Goal: Navigation & Orientation: Find specific page/section

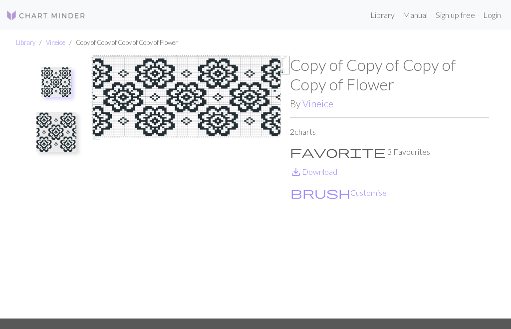
click at [344, 231] on div "Copy of Copy of Copy of Copy of Flower By Vineice 2 charts favorite 3 Favourite…" at bounding box center [389, 186] width 199 height 263
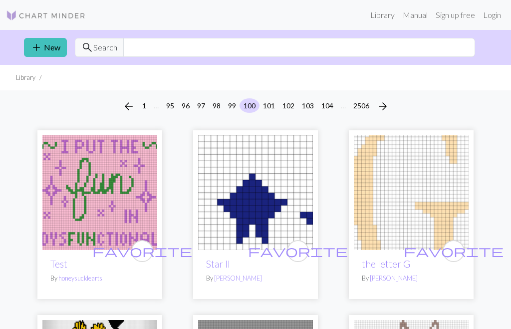
click at [270, 104] on button "101" at bounding box center [269, 105] width 20 height 14
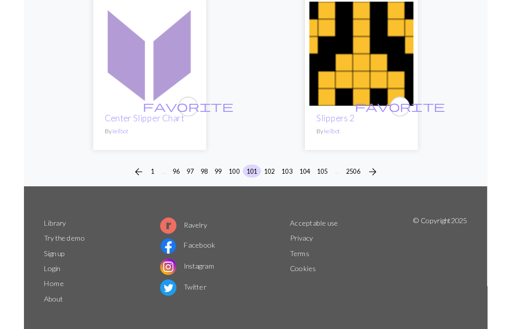
scroll to position [3326, 0]
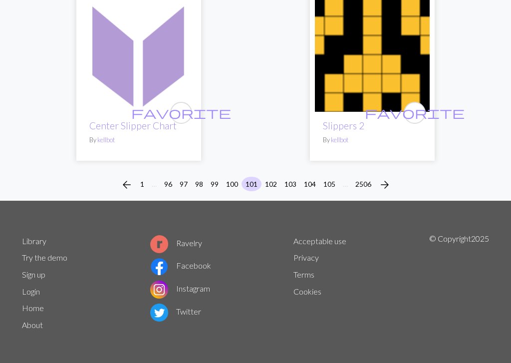
click at [276, 181] on button "102" at bounding box center [271, 184] width 20 height 14
click at [275, 180] on button "102" at bounding box center [271, 184] width 20 height 14
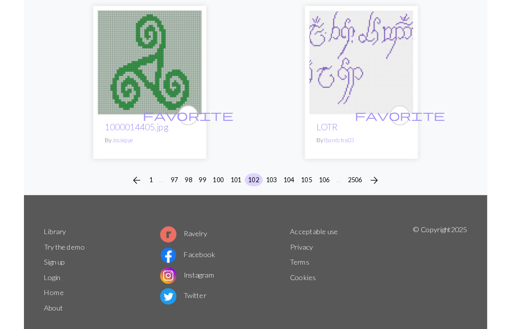
scroll to position [3269, 0]
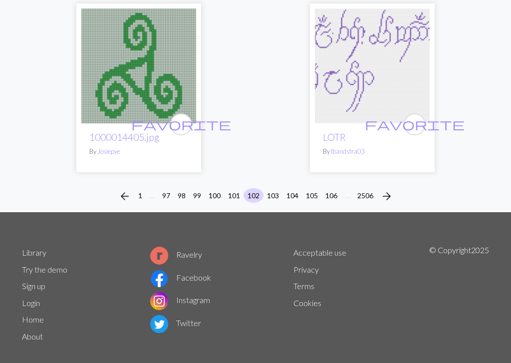
click at [276, 188] on button "103" at bounding box center [273, 195] width 20 height 14
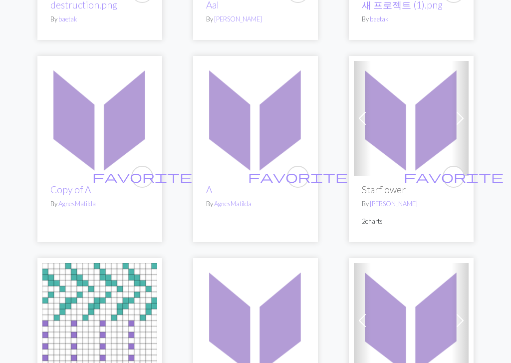
scroll to position [1264, 0]
click at [421, 143] on img at bounding box center [411, 118] width 115 height 115
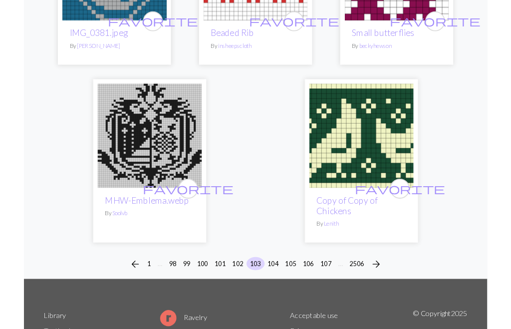
scroll to position [3273, 0]
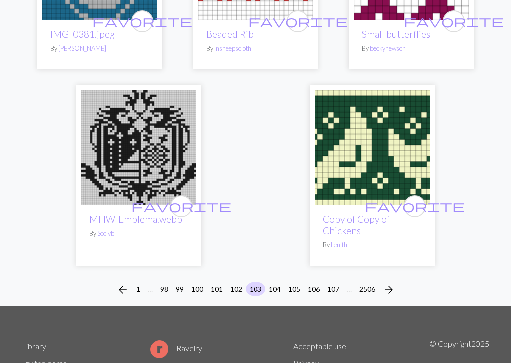
click at [274, 282] on button "104" at bounding box center [275, 289] width 20 height 14
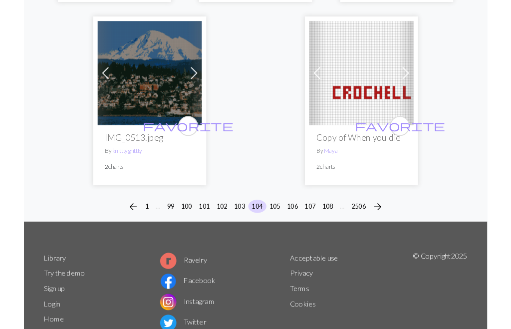
scroll to position [3379, 0]
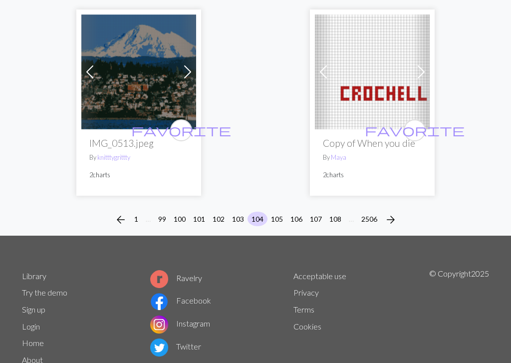
click at [279, 212] on button "105" at bounding box center [277, 219] width 20 height 14
click at [278, 212] on button "105" at bounding box center [277, 219] width 20 height 14
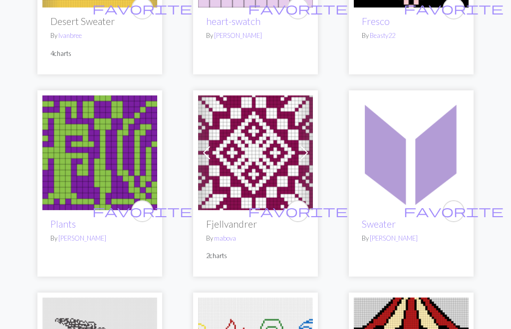
scroll to position [2811, 0]
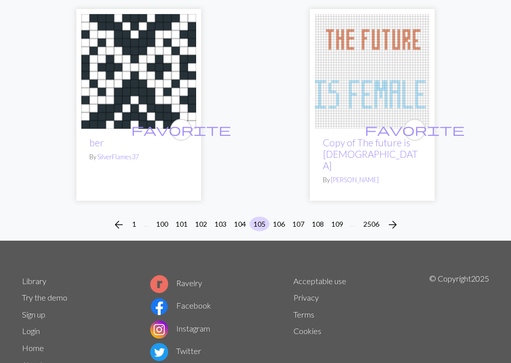
click at [282, 217] on button "106" at bounding box center [279, 224] width 20 height 14
click at [281, 217] on button "106" at bounding box center [279, 224] width 20 height 14
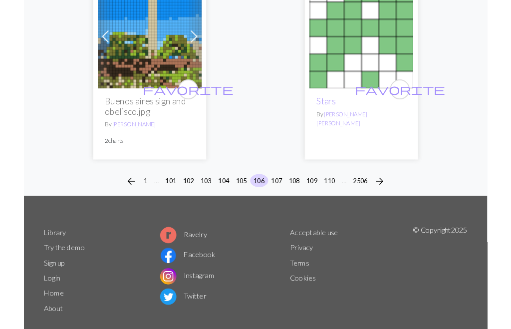
scroll to position [3373, 0]
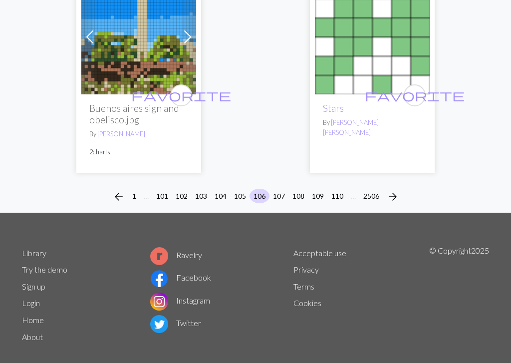
click at [278, 189] on button "107" at bounding box center [279, 196] width 20 height 14
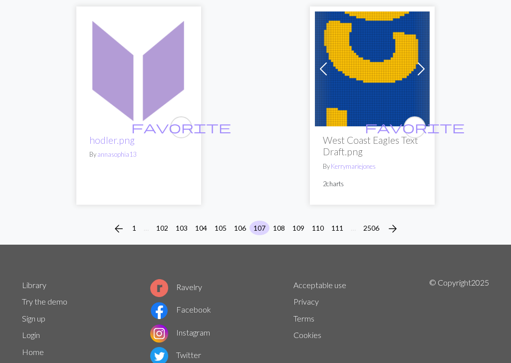
scroll to position [3377, 0]
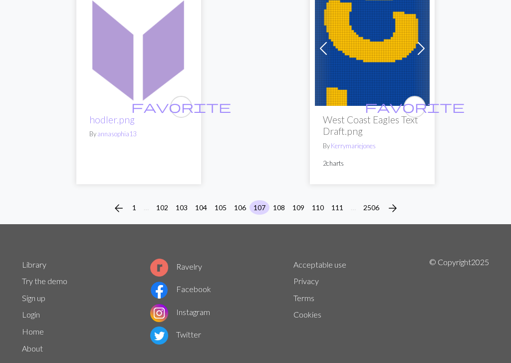
click at [282, 200] on button "108" at bounding box center [279, 207] width 20 height 14
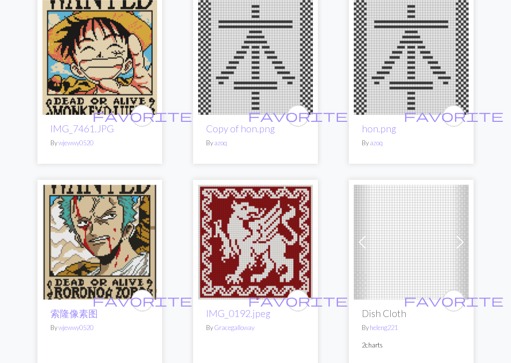
scroll to position [1747, 0]
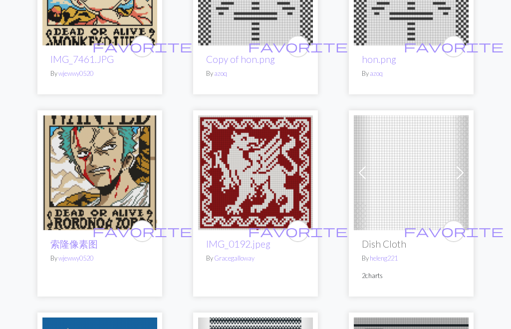
click at [460, 171] on span at bounding box center [460, 173] width 16 height 16
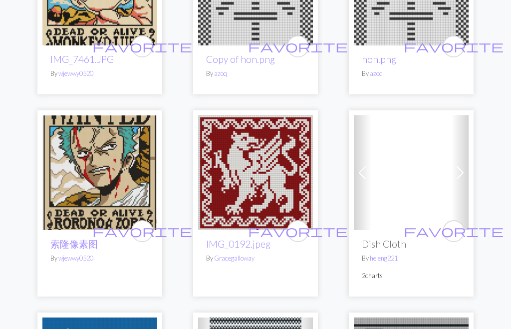
scroll to position [1816, 0]
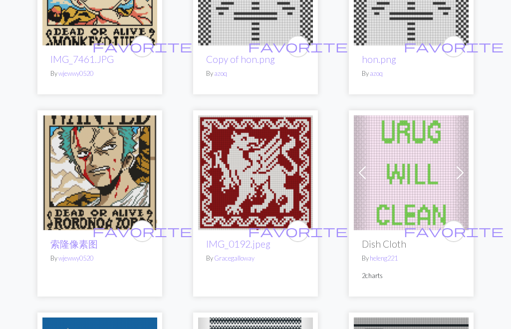
click at [465, 172] on span at bounding box center [460, 173] width 16 height 16
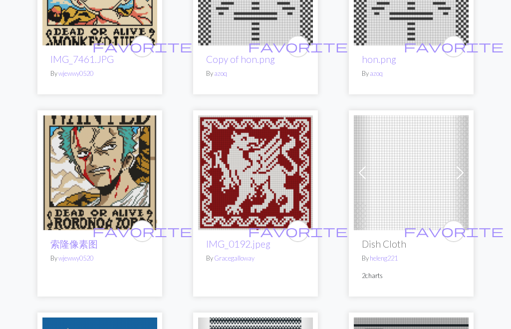
click at [467, 170] on span at bounding box center [460, 173] width 16 height 16
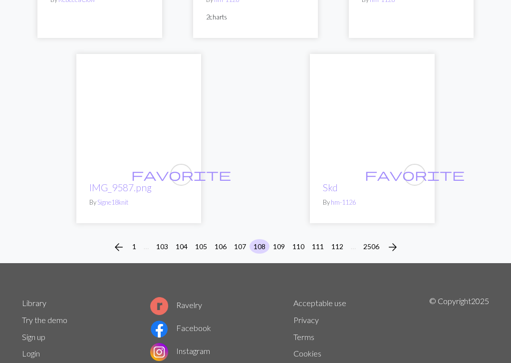
scroll to position [3328, 0]
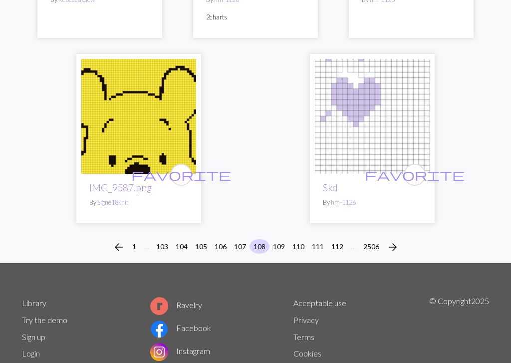
click at [279, 239] on button "109" at bounding box center [279, 246] width 20 height 14
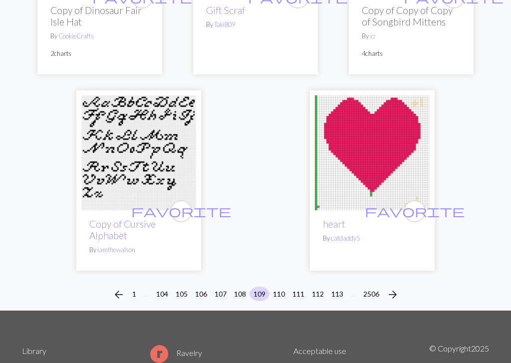
scroll to position [3338, 0]
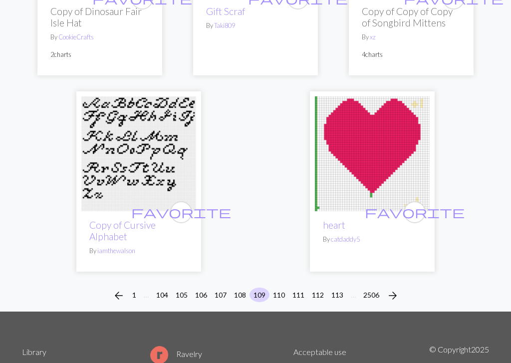
click at [279, 296] on button "110" at bounding box center [279, 295] width 20 height 14
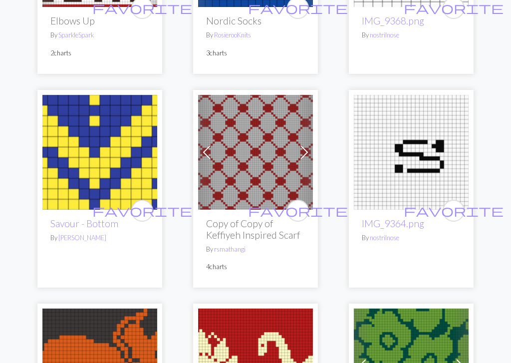
scroll to position [2850, 0]
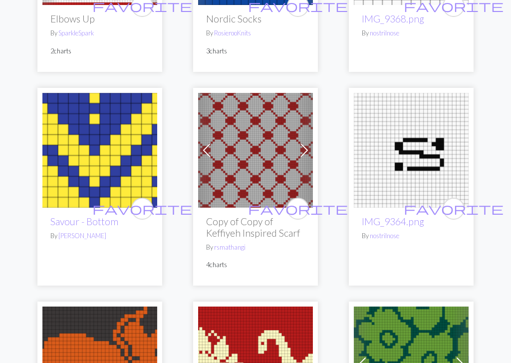
click at [250, 142] on img at bounding box center [255, 150] width 115 height 115
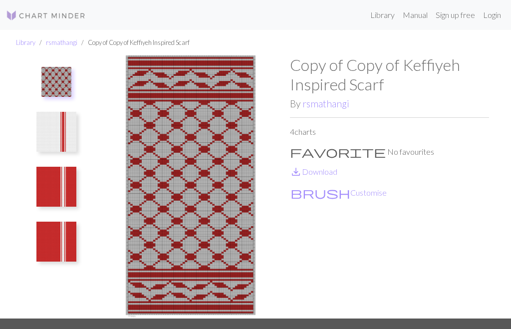
click at [224, 152] on img at bounding box center [190, 186] width 199 height 263
click at [220, 184] on img at bounding box center [190, 186] width 199 height 263
click at [219, 184] on img at bounding box center [190, 186] width 199 height 263
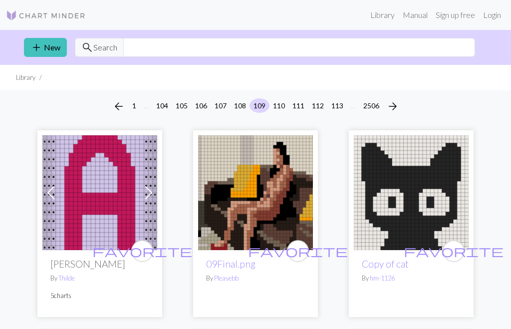
click at [279, 102] on button "110" at bounding box center [279, 105] width 20 height 14
click at [277, 107] on button "110" at bounding box center [279, 105] width 20 height 14
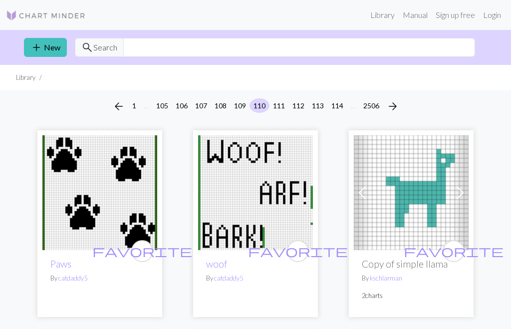
click at [278, 104] on button "111" at bounding box center [279, 105] width 20 height 14
click at [277, 103] on button "111" at bounding box center [279, 105] width 20 height 14
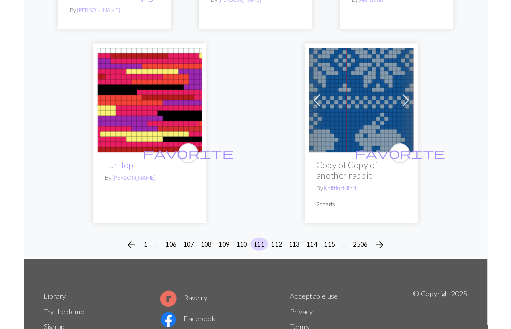
scroll to position [3289, 0]
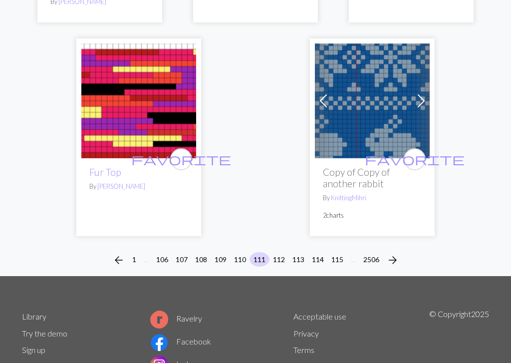
click at [281, 252] on button "112" at bounding box center [279, 259] width 20 height 14
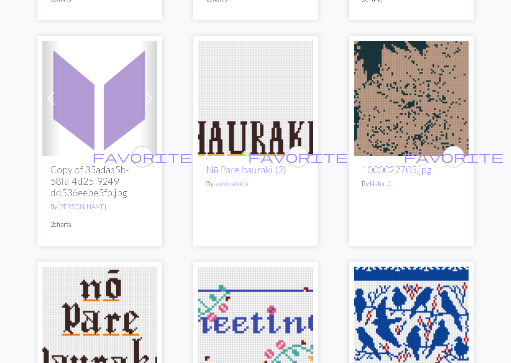
scroll to position [2821, 0]
click at [155, 94] on span at bounding box center [149, 98] width 16 height 16
click at [149, 97] on span at bounding box center [149, 98] width 16 height 16
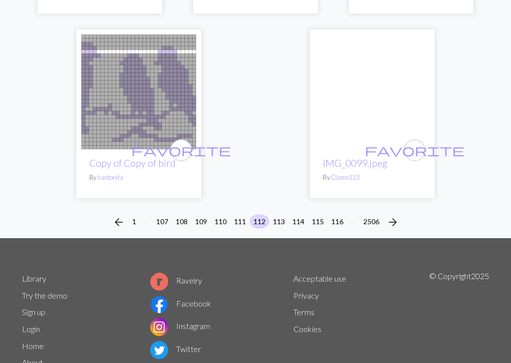
scroll to position [3488, 0]
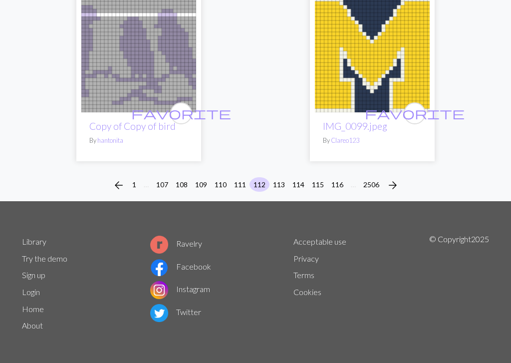
click at [280, 183] on button "113" at bounding box center [279, 184] width 20 height 14
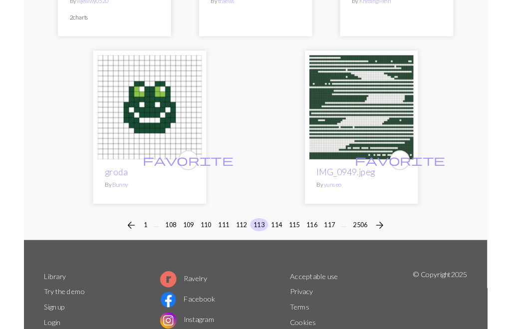
scroll to position [3362, 0]
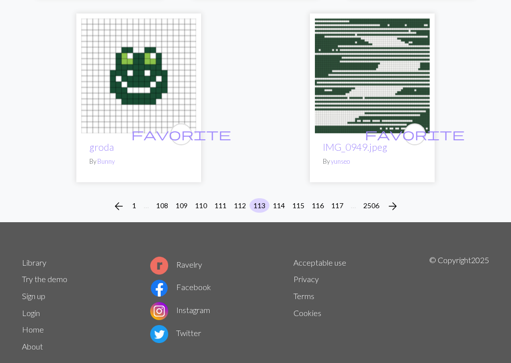
click at [278, 198] on button "114" at bounding box center [279, 205] width 20 height 14
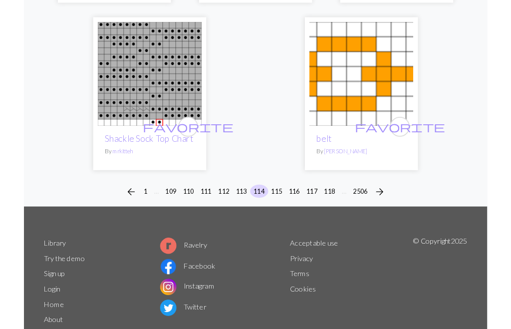
scroll to position [3414, 0]
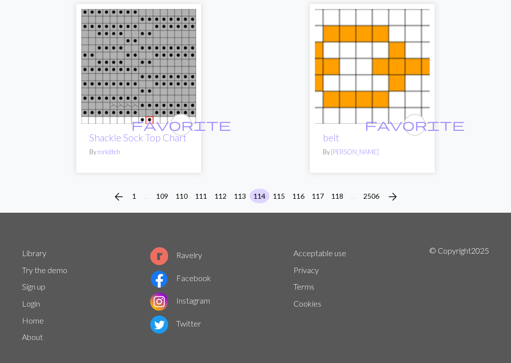
click at [278, 189] on button "115" at bounding box center [279, 196] width 20 height 14
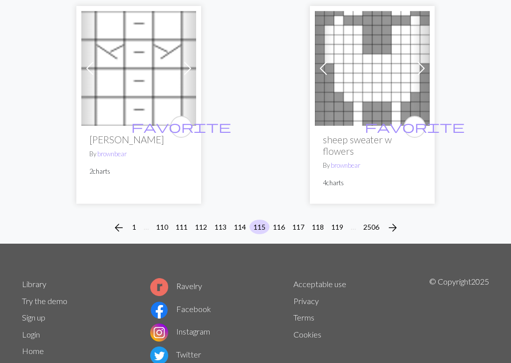
scroll to position [3437, 0]
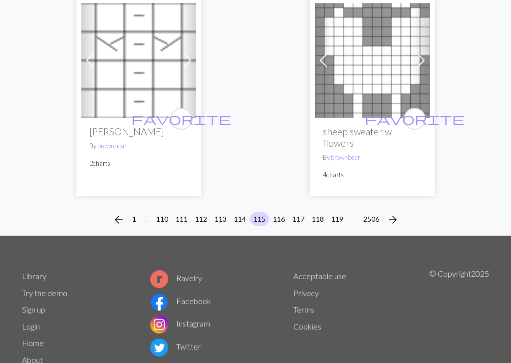
click at [280, 212] on button "116" at bounding box center [279, 219] width 20 height 14
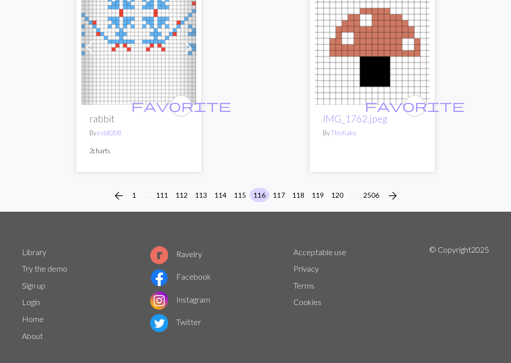
scroll to position [3396, 0]
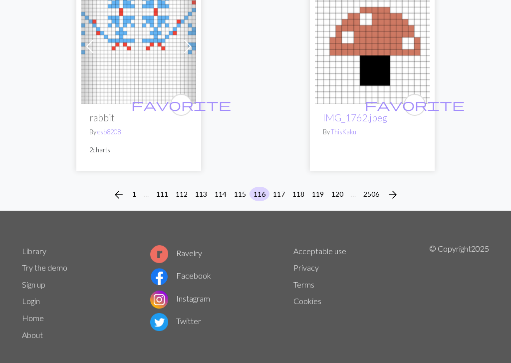
click at [280, 187] on button "117" at bounding box center [279, 194] width 20 height 14
click at [276, 187] on button "117" at bounding box center [279, 194] width 20 height 14
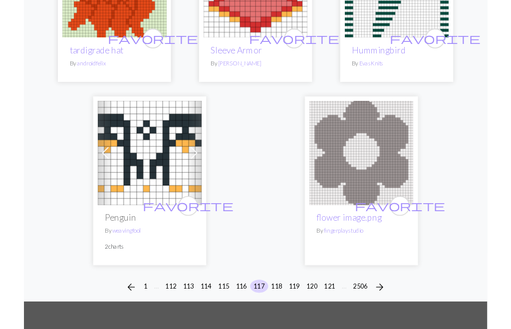
scroll to position [3218, 0]
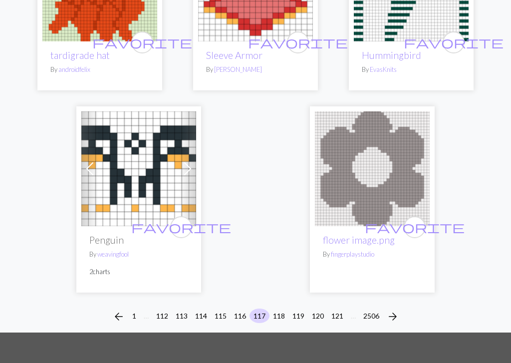
click at [283, 308] on button "118" at bounding box center [279, 315] width 20 height 14
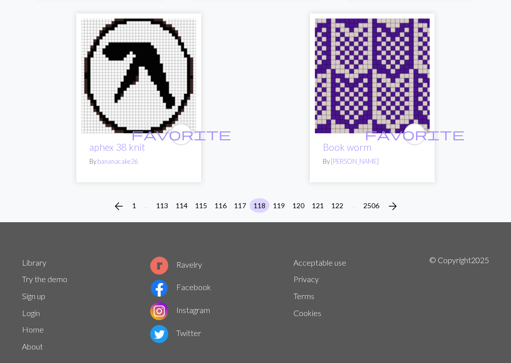
scroll to position [3345, 0]
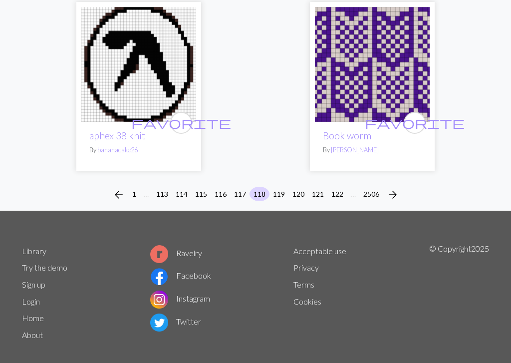
click at [281, 187] on button "119" at bounding box center [279, 194] width 20 height 14
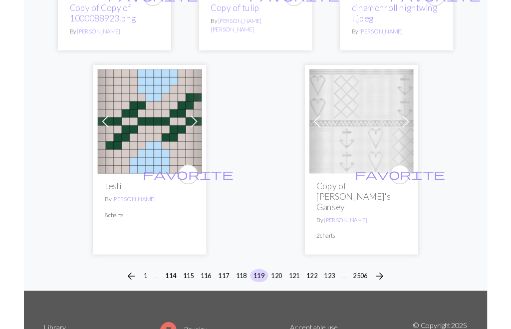
scroll to position [3391, 0]
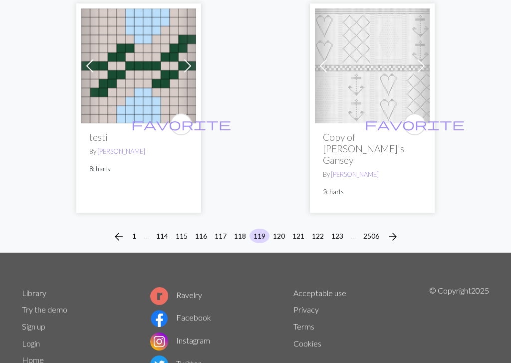
click at [286, 229] on button "120" at bounding box center [279, 236] width 20 height 14
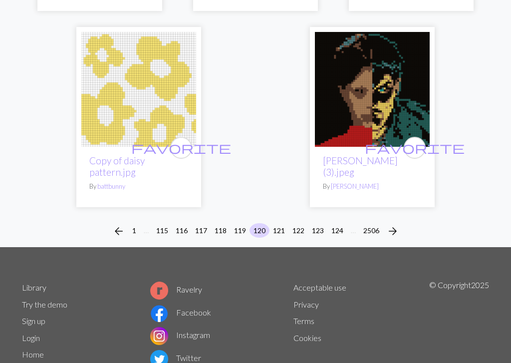
scroll to position [3385, 0]
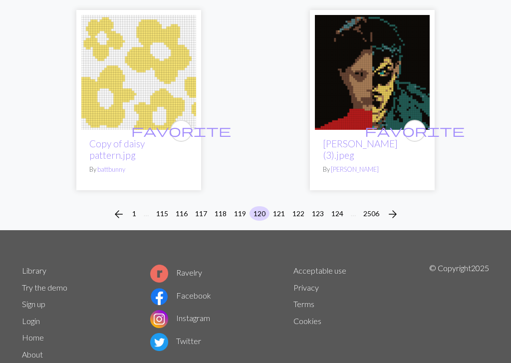
click at [282, 206] on button "121" at bounding box center [279, 213] width 20 height 14
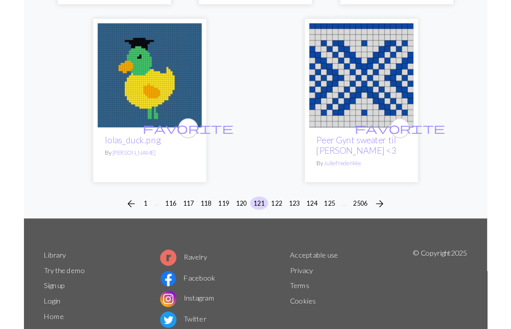
scroll to position [3361, 0]
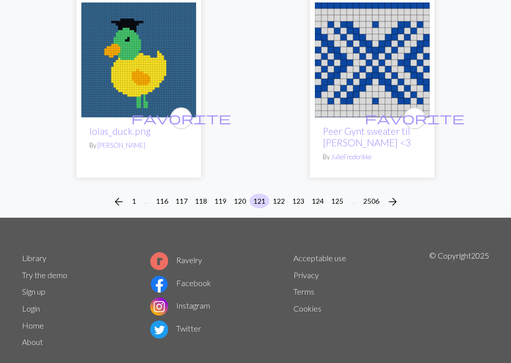
click at [277, 194] on button "122" at bounding box center [279, 201] width 20 height 14
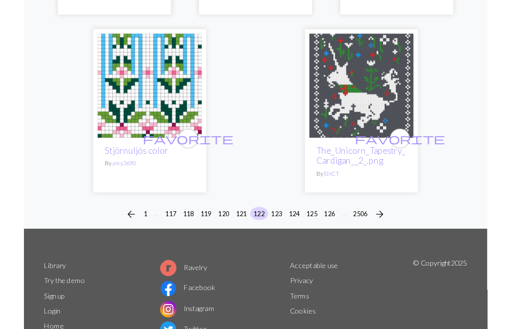
scroll to position [3338, 0]
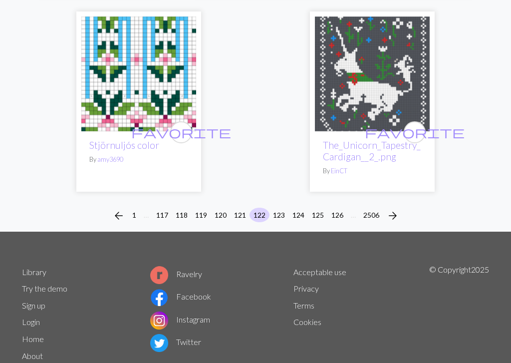
click at [282, 208] on button "123" at bounding box center [279, 215] width 20 height 14
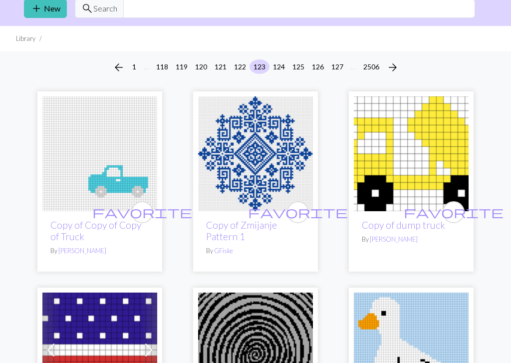
scroll to position [38, 0]
click at [261, 174] on img at bounding box center [255, 154] width 115 height 115
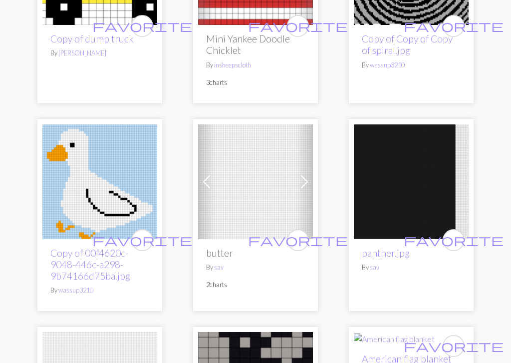
scroll to position [428, 0]
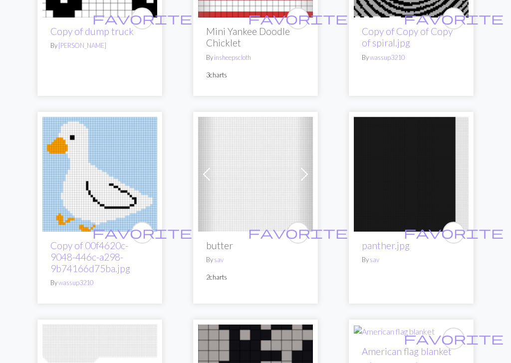
click at [310, 171] on span at bounding box center [304, 175] width 16 height 16
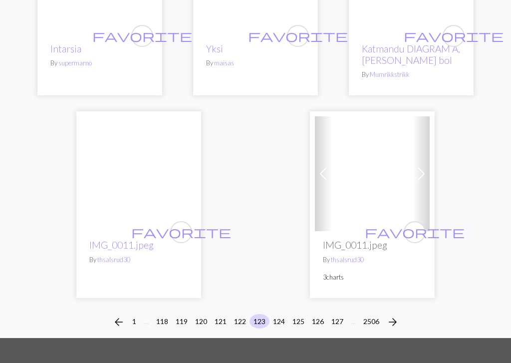
scroll to position [3295, 0]
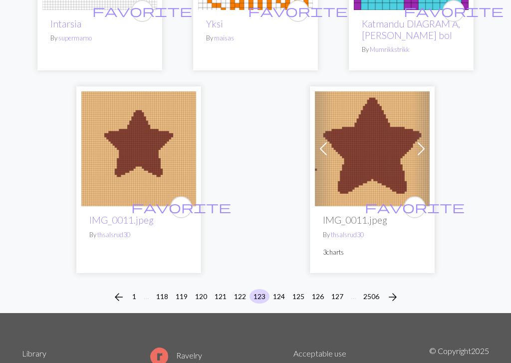
click at [427, 146] on span at bounding box center [421, 149] width 16 height 16
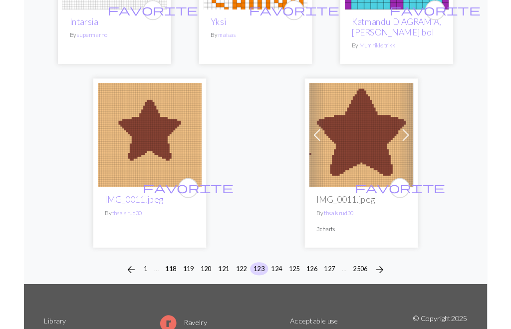
scroll to position [3296, 0]
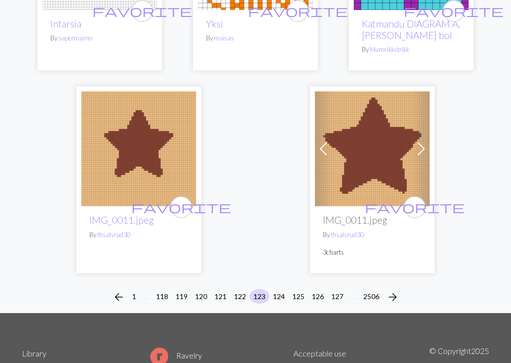
click at [423, 144] on span at bounding box center [421, 149] width 16 height 16
click at [420, 142] on span at bounding box center [421, 149] width 16 height 16
click at [421, 143] on span at bounding box center [421, 149] width 16 height 16
click at [425, 143] on span at bounding box center [421, 149] width 16 height 16
click at [425, 141] on span at bounding box center [421, 149] width 16 height 16
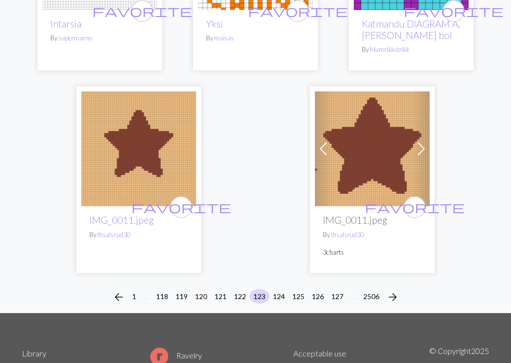
click at [424, 143] on span at bounding box center [421, 149] width 16 height 16
click at [280, 291] on button "124" at bounding box center [279, 296] width 20 height 14
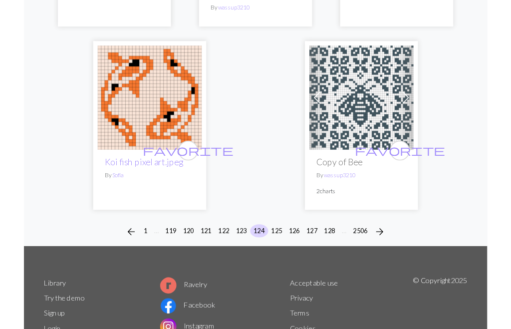
scroll to position [3407, 0]
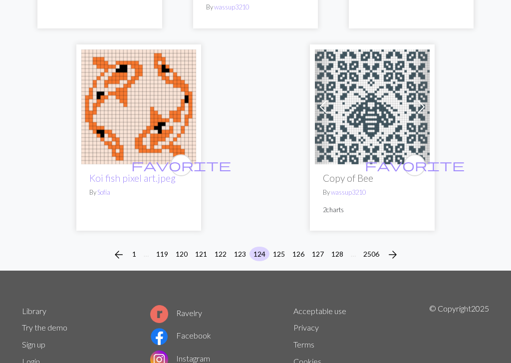
click at [279, 247] on button "125" at bounding box center [279, 254] width 20 height 14
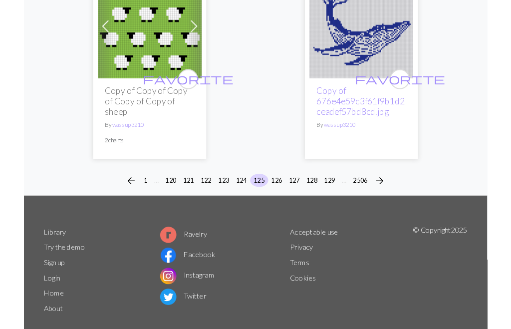
scroll to position [3516, 0]
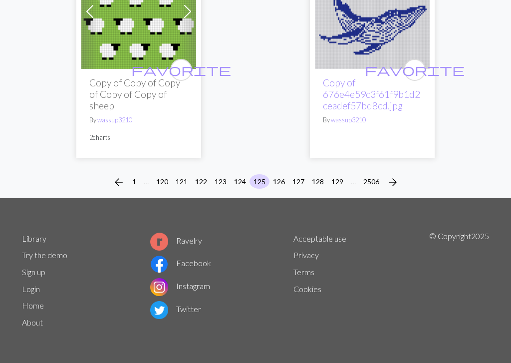
click at [280, 184] on button "126" at bounding box center [279, 181] width 20 height 14
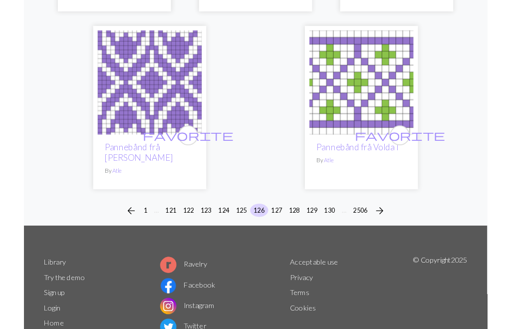
scroll to position [3326, 0]
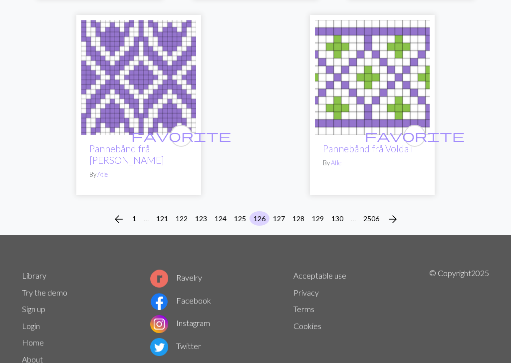
click at [279, 211] on button "127" at bounding box center [279, 218] width 20 height 14
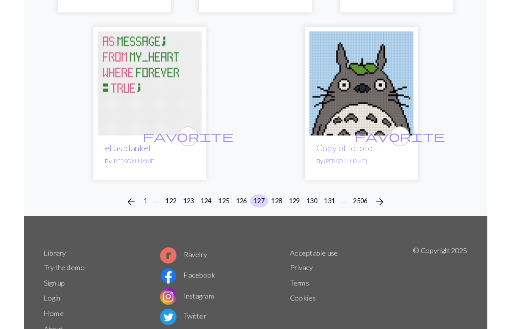
scroll to position [3379, 0]
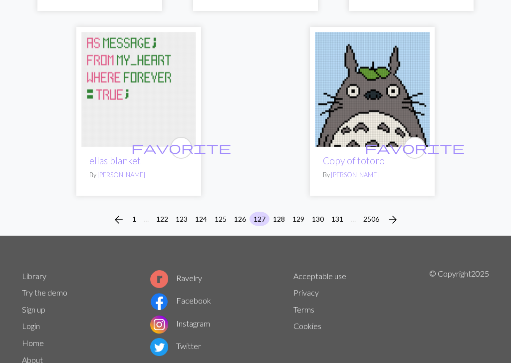
click at [282, 212] on button "128" at bounding box center [279, 219] width 20 height 14
click at [280, 212] on button "128" at bounding box center [279, 219] width 20 height 14
click at [279, 212] on button "128" at bounding box center [279, 219] width 20 height 14
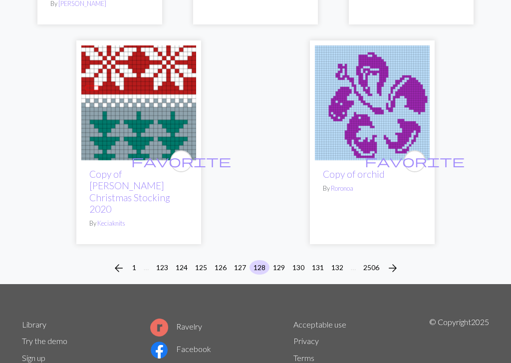
scroll to position [3271, 0]
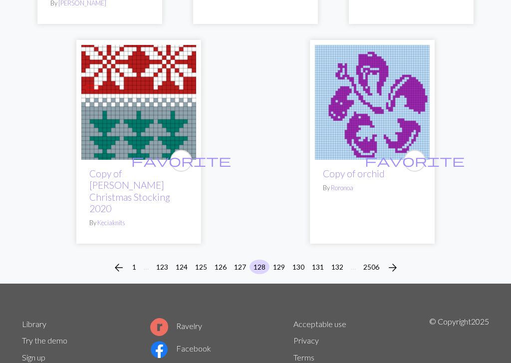
click at [280, 260] on button "129" at bounding box center [279, 267] width 20 height 14
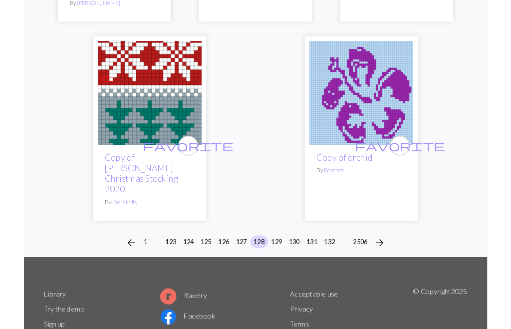
scroll to position [3271, 0]
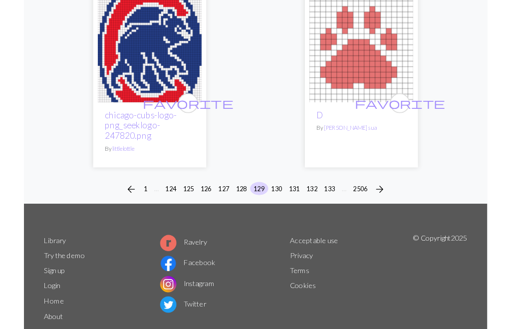
scroll to position [3373, 0]
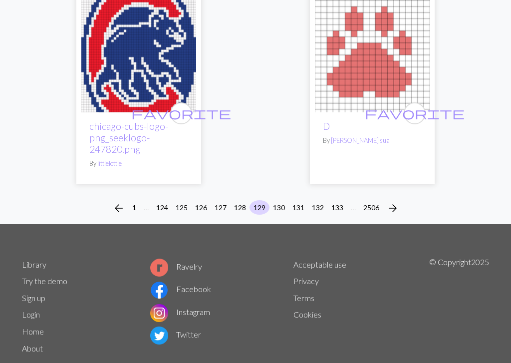
click at [279, 200] on button "130" at bounding box center [279, 207] width 20 height 14
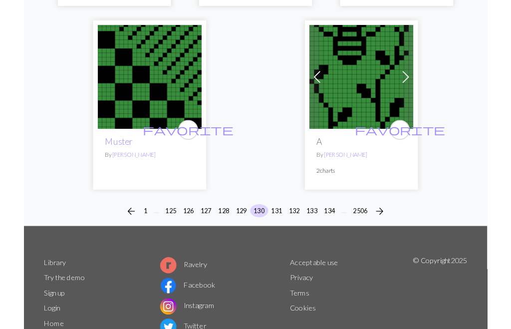
scroll to position [3341, 0]
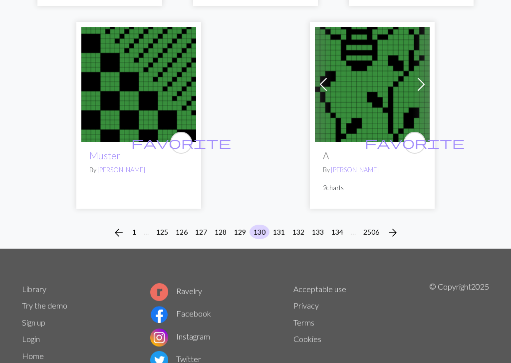
click at [277, 225] on button "131" at bounding box center [279, 232] width 20 height 14
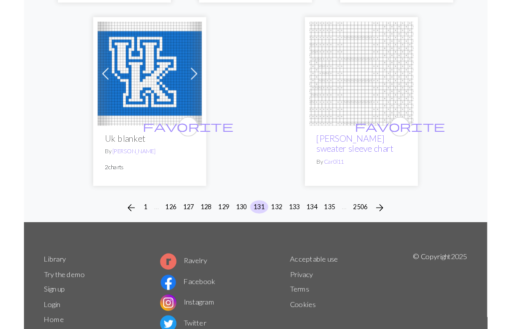
scroll to position [3429, 0]
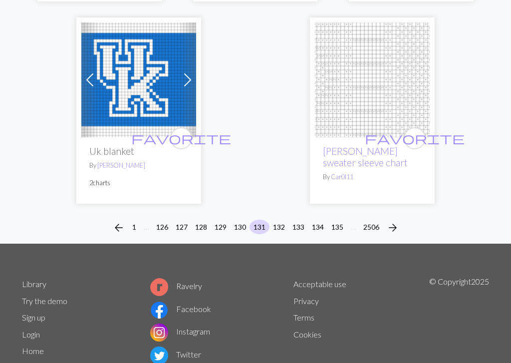
click at [280, 220] on button "132" at bounding box center [279, 227] width 20 height 14
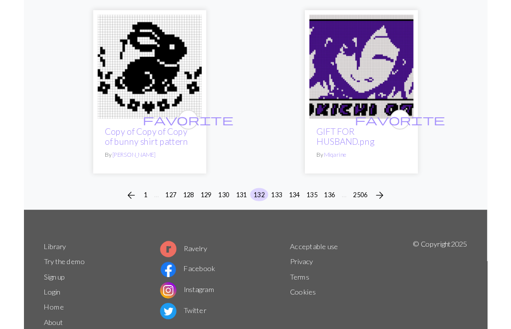
scroll to position [3379, 0]
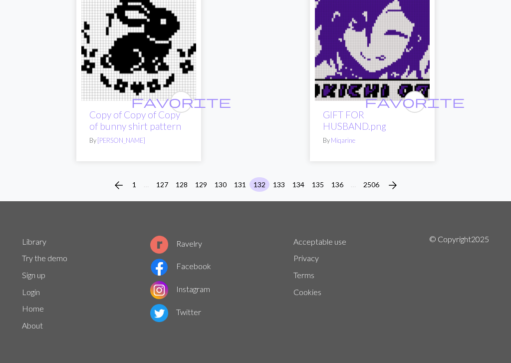
click at [280, 183] on button "133" at bounding box center [279, 184] width 20 height 14
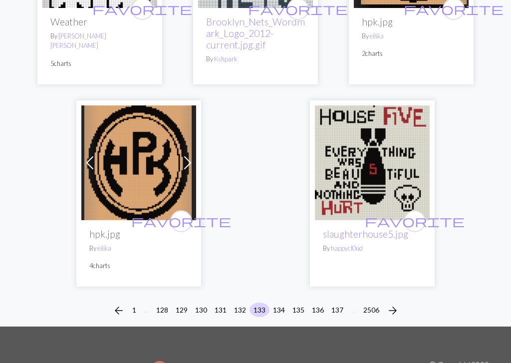
scroll to position [3254, 0]
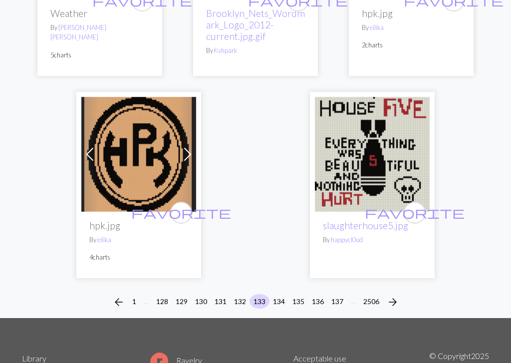
click at [280, 295] on button "134" at bounding box center [279, 301] width 20 height 14
click at [280, 294] on button "134" at bounding box center [279, 301] width 20 height 14
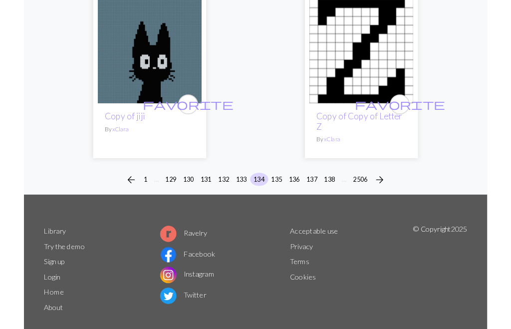
scroll to position [3407, 0]
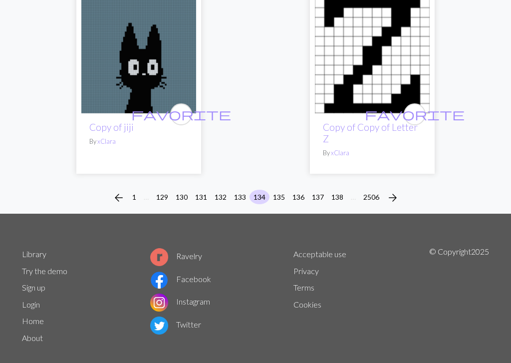
click at [281, 197] on button "135" at bounding box center [279, 197] width 20 height 14
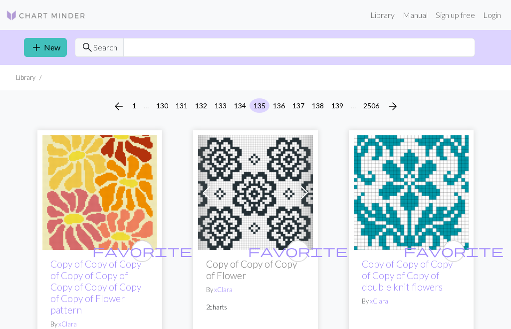
click at [257, 191] on img at bounding box center [255, 192] width 115 height 115
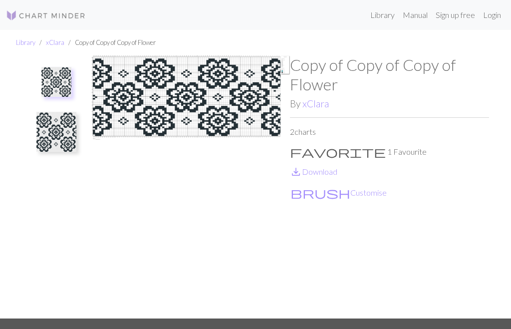
click at [183, 93] on img at bounding box center [190, 186] width 199 height 263
click at [200, 93] on img at bounding box center [190, 186] width 199 height 263
click at [58, 132] on img at bounding box center [56, 132] width 40 height 40
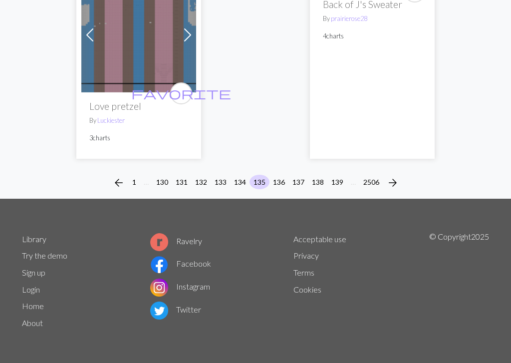
scroll to position [3465, 0]
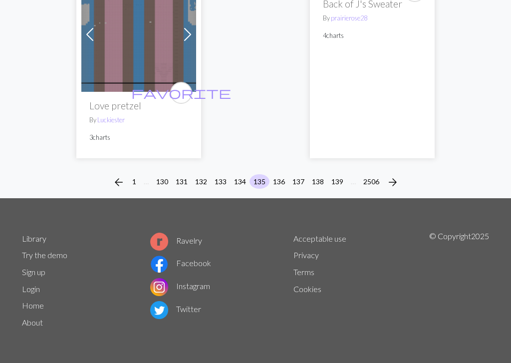
click at [277, 183] on button "136" at bounding box center [279, 181] width 20 height 14
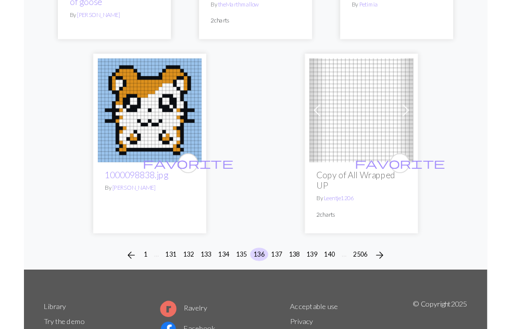
scroll to position [3515, 0]
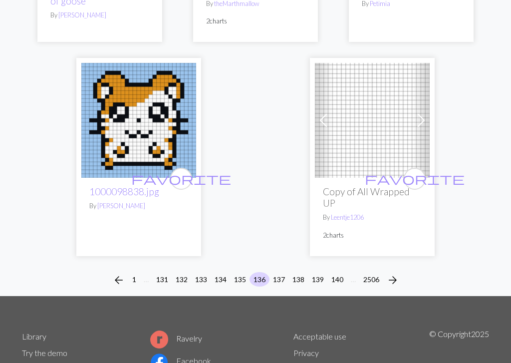
click at [279, 272] on button "137" at bounding box center [279, 279] width 20 height 14
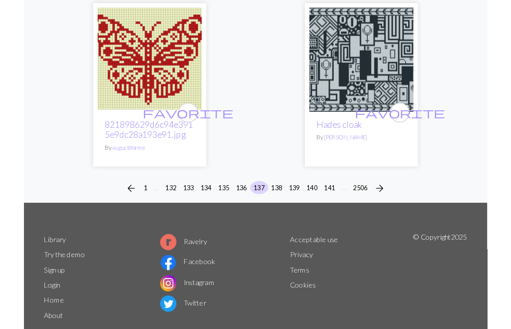
scroll to position [3396, 0]
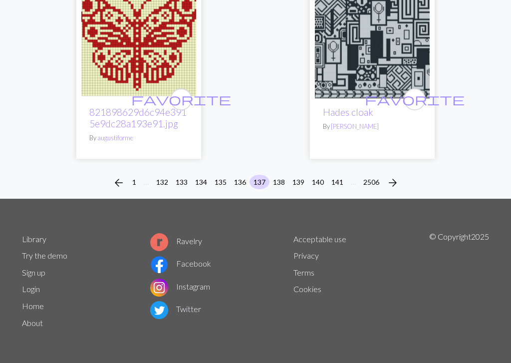
click at [280, 180] on button "138" at bounding box center [279, 182] width 20 height 14
click at [280, 179] on button "138" at bounding box center [279, 182] width 20 height 14
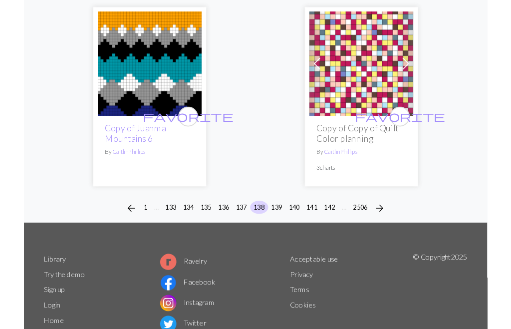
scroll to position [3471, 0]
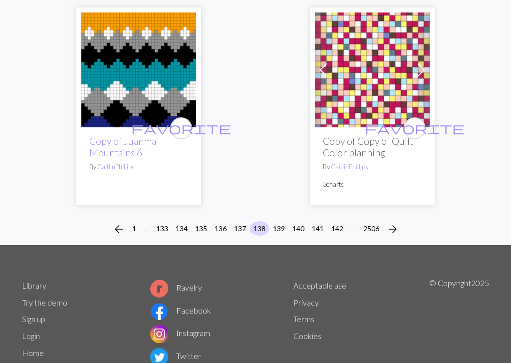
click at [284, 221] on button "139" at bounding box center [279, 228] width 20 height 14
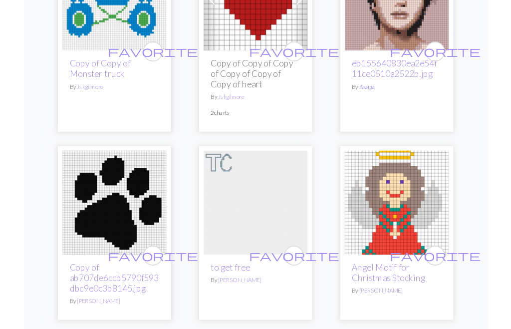
scroll to position [3107, 0]
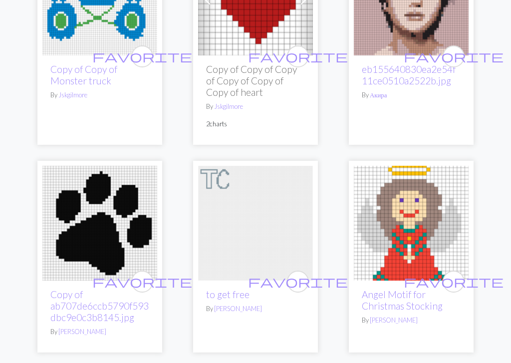
click at [100, 211] on img at bounding box center [99, 223] width 115 height 115
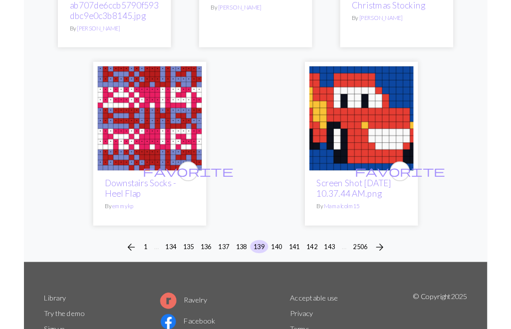
scroll to position [3471, 0]
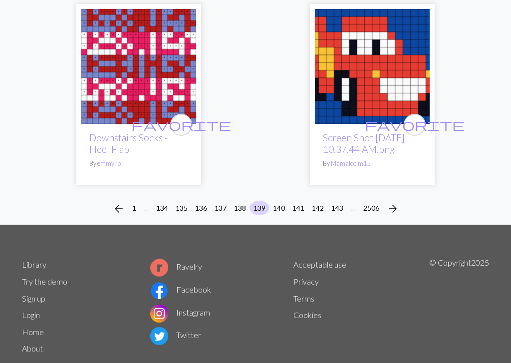
click at [277, 201] on button "140" at bounding box center [279, 208] width 20 height 14
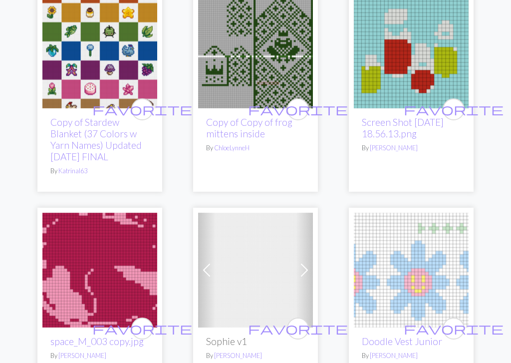
scroll to position [2364, 0]
click at [306, 262] on span at bounding box center [304, 270] width 16 height 16
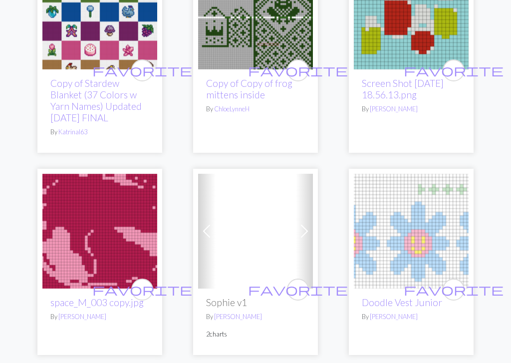
scroll to position [2422, 0]
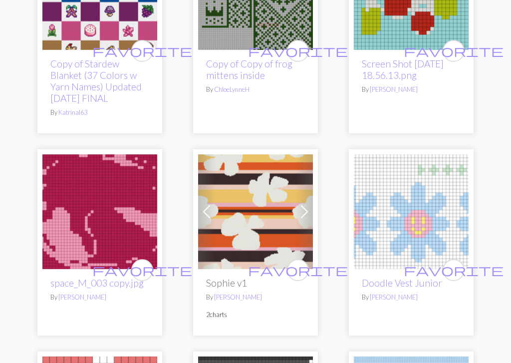
click at [299, 204] on span at bounding box center [304, 212] width 16 height 16
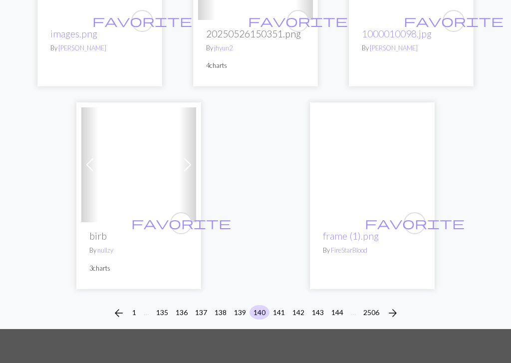
scroll to position [3474, 0]
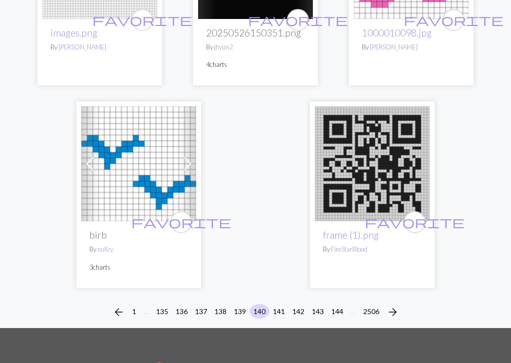
click at [281, 304] on button "141" at bounding box center [279, 311] width 20 height 14
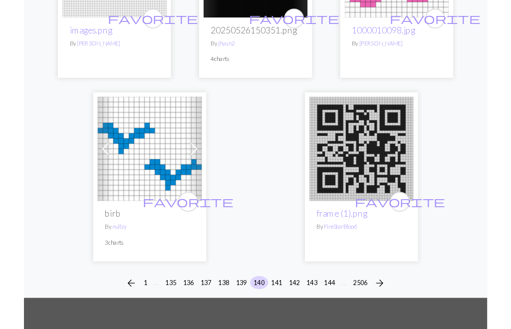
scroll to position [3475, 0]
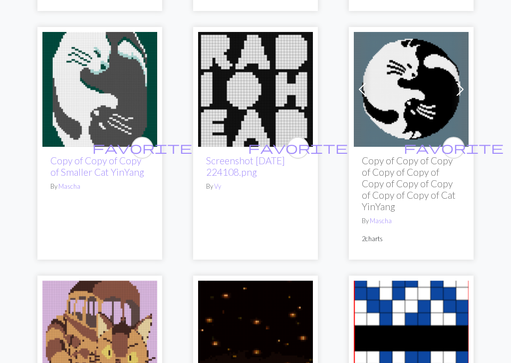
scroll to position [3046, 0]
click at [393, 155] on h2 "Copy of Copy of Copy of Copy of Copy of Copy of Copy of Copy of Copy of Copy of…" at bounding box center [411, 183] width 99 height 57
click at [106, 85] on img at bounding box center [99, 89] width 115 height 115
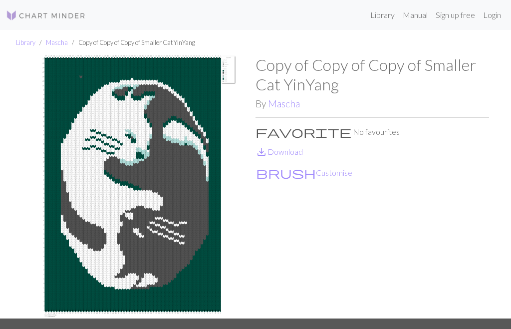
click at [177, 169] on img at bounding box center [139, 186] width 234 height 263
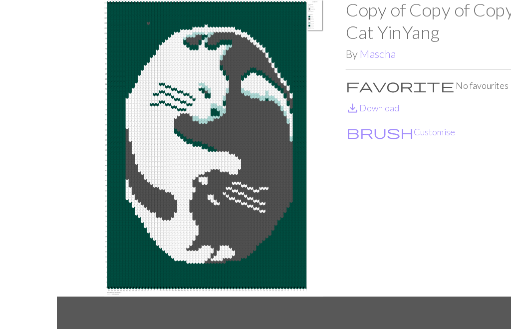
scroll to position [24, 0]
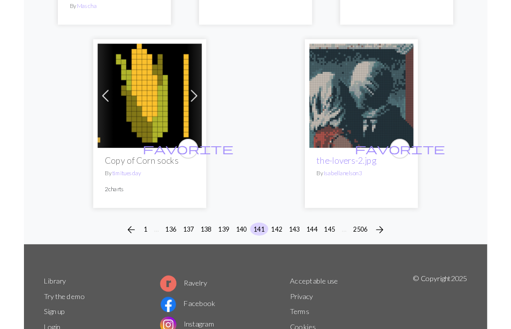
scroll to position [3487, 0]
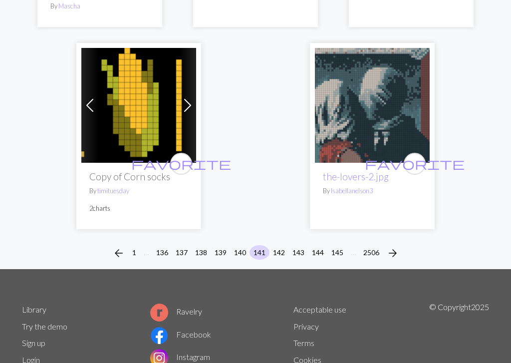
click at [279, 245] on button "142" at bounding box center [279, 252] width 20 height 14
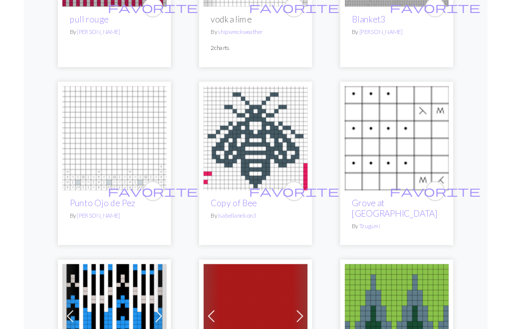
scroll to position [242, 0]
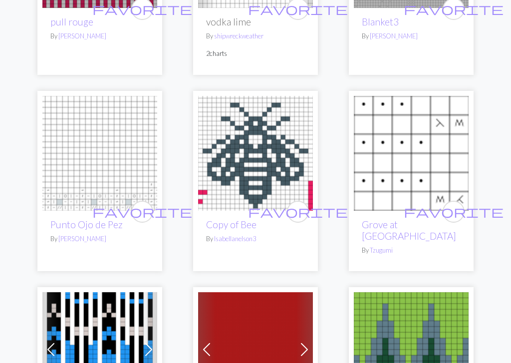
click at [258, 156] on img at bounding box center [255, 153] width 115 height 115
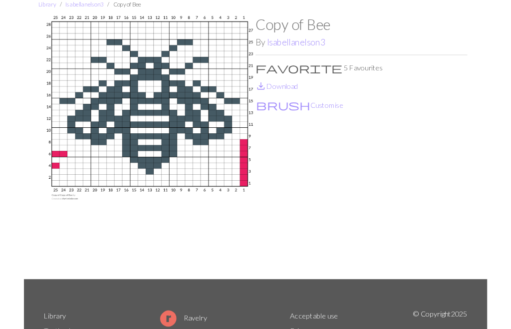
scroll to position [40, 0]
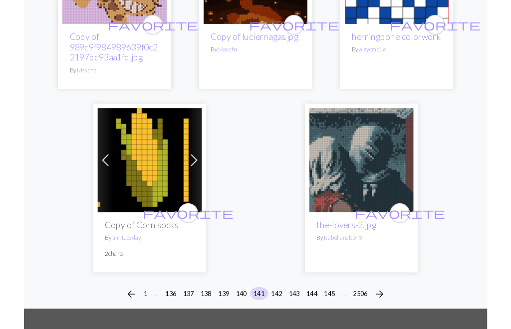
scroll to position [3534, 0]
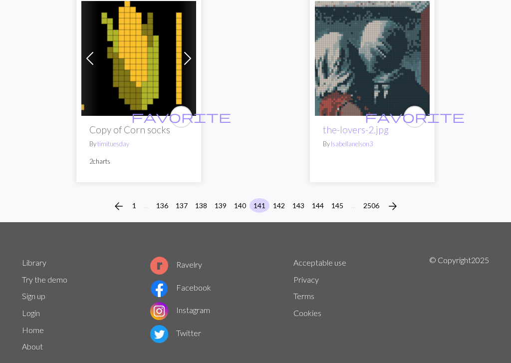
click at [281, 198] on button "142" at bounding box center [279, 205] width 20 height 14
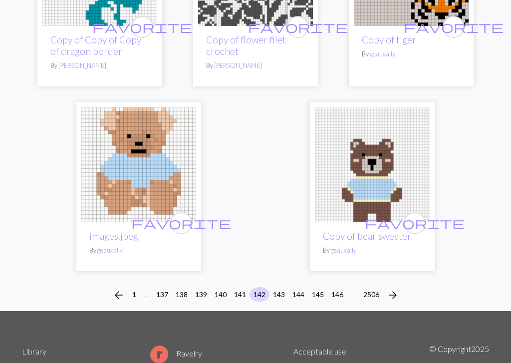
scroll to position [3327, 0]
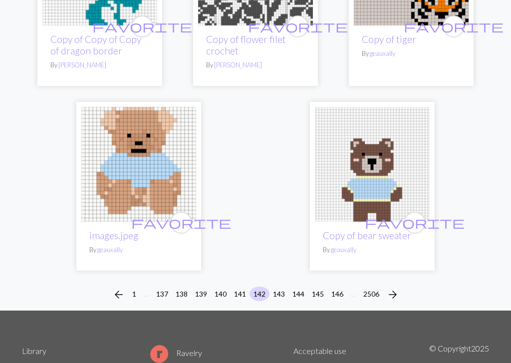
click at [280, 287] on button "143" at bounding box center [279, 294] width 20 height 14
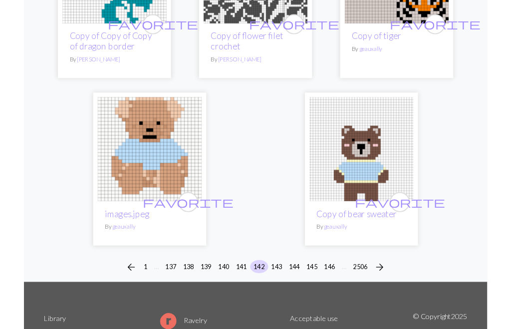
scroll to position [3327, 0]
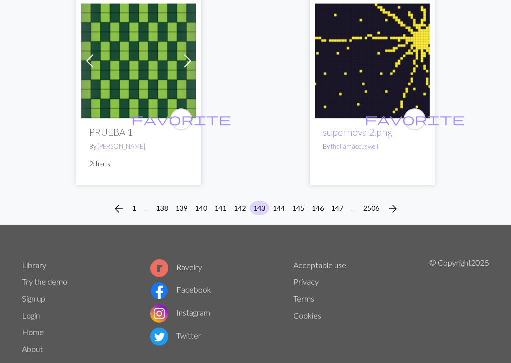
scroll to position [3374, 0]
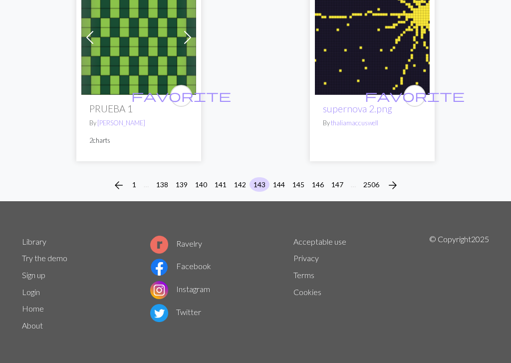
click at [279, 181] on button "144" at bounding box center [279, 184] width 20 height 14
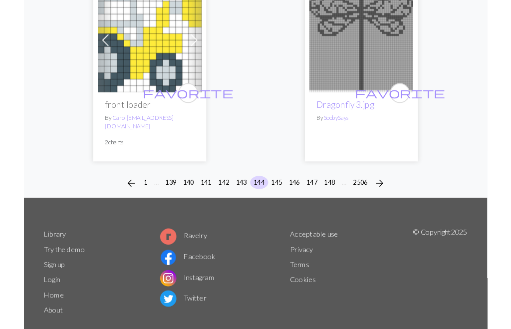
scroll to position [3477, 0]
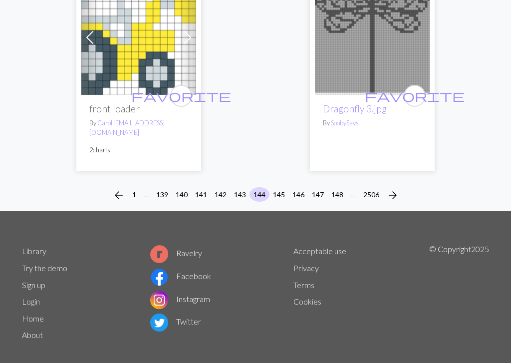
click at [277, 187] on button "145" at bounding box center [279, 194] width 20 height 14
click at [276, 187] on button "145" at bounding box center [279, 194] width 20 height 14
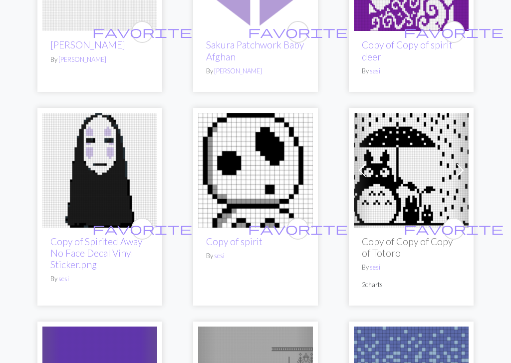
scroll to position [2159, 0]
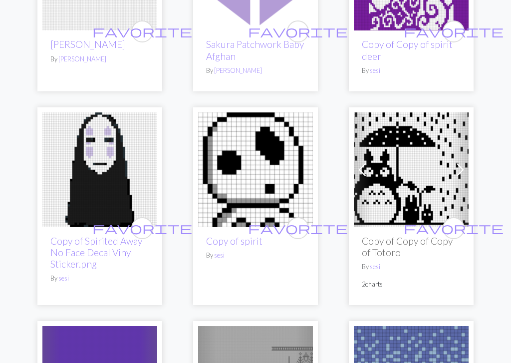
click at [458, 162] on span at bounding box center [460, 170] width 16 height 16
click at [461, 162] on span at bounding box center [460, 170] width 16 height 16
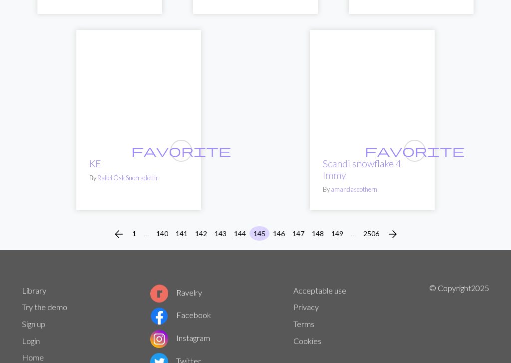
scroll to position [3493, 0]
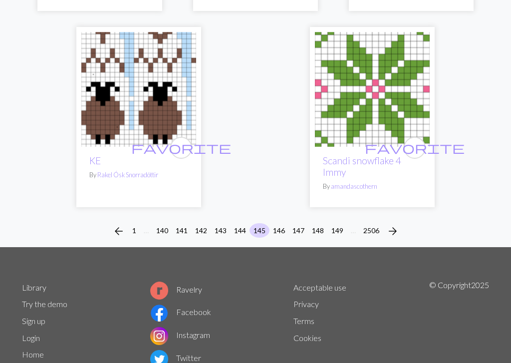
click at [279, 223] on button "146" at bounding box center [279, 230] width 20 height 14
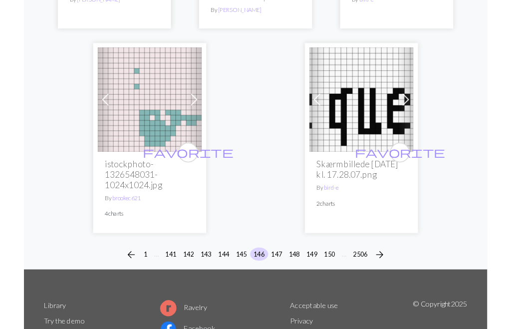
scroll to position [3437, 0]
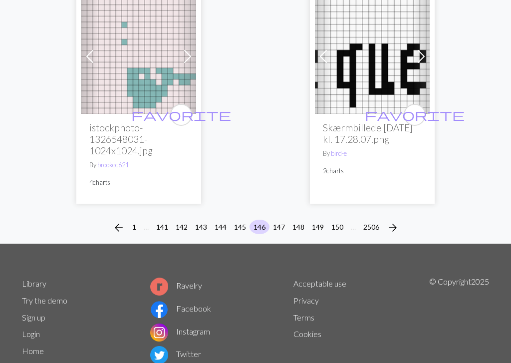
click at [277, 220] on button "147" at bounding box center [279, 227] width 20 height 14
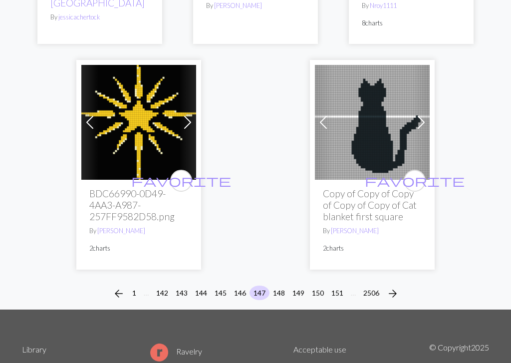
scroll to position [3327, 0]
